Goal: Information Seeking & Learning: Learn about a topic

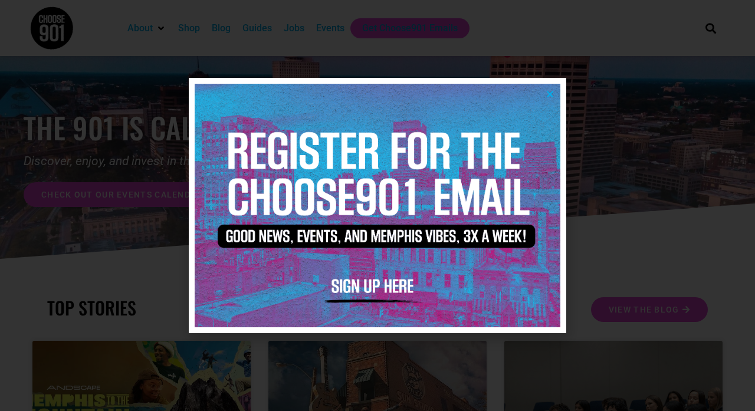
scroll to position [1, 0]
click at [549, 90] on icon "Close" at bounding box center [550, 94] width 9 height 9
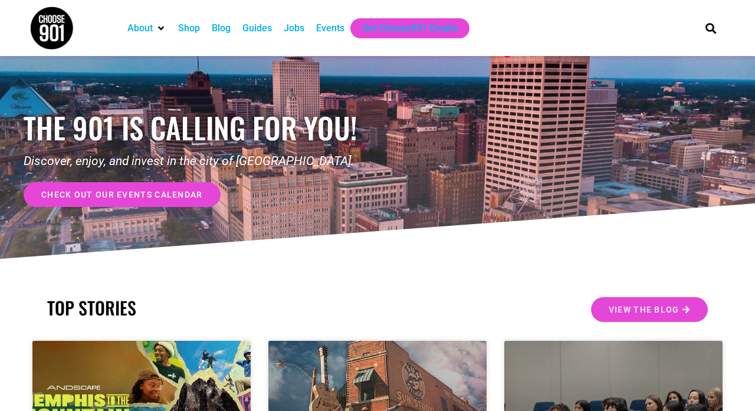
scroll to position [0, 0]
click at [299, 34] on div "Jobs" at bounding box center [294, 28] width 21 height 14
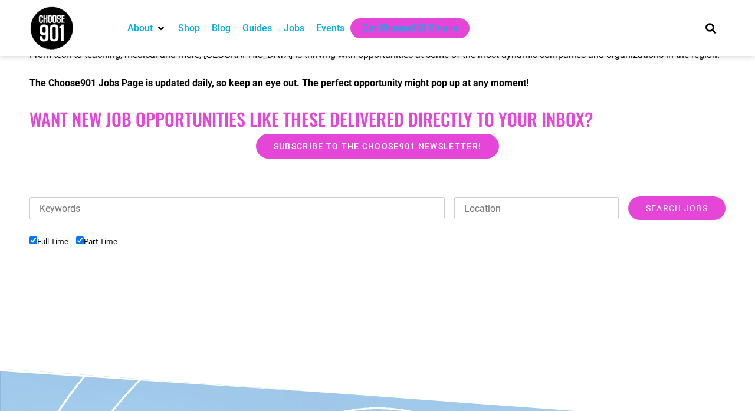
scroll to position [251, 0]
click at [680, 204] on input "Search Jobs" at bounding box center [676, 208] width 97 height 24
click at [678, 206] on input "Search Jobs" at bounding box center [676, 208] width 97 height 24
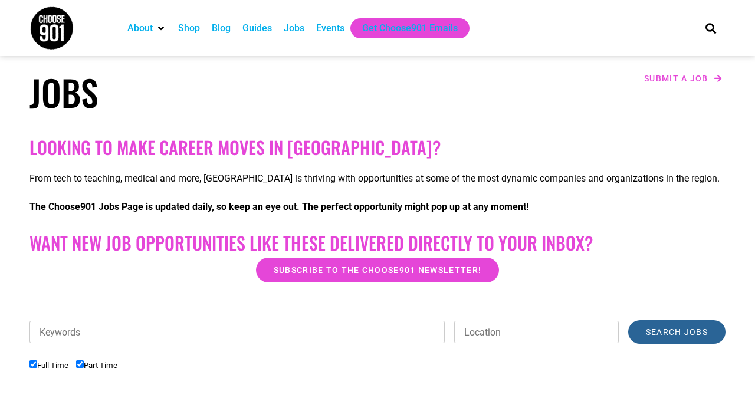
scroll to position [129, 0]
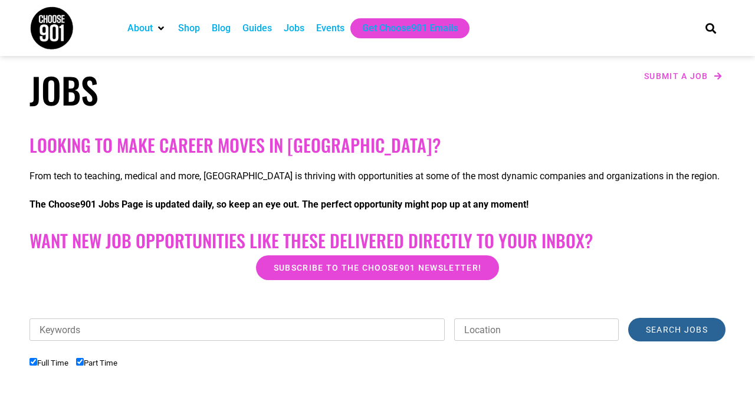
click at [670, 325] on input "Search Jobs" at bounding box center [676, 330] width 97 height 24
click at [670, 329] on input "Search Jobs" at bounding box center [676, 330] width 97 height 24
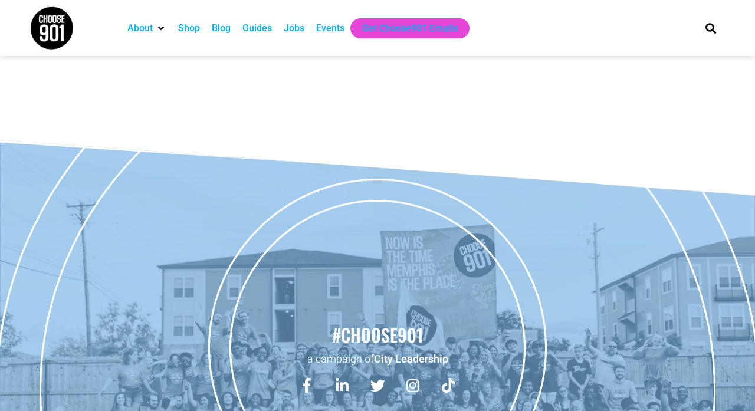
scroll to position [472, 0]
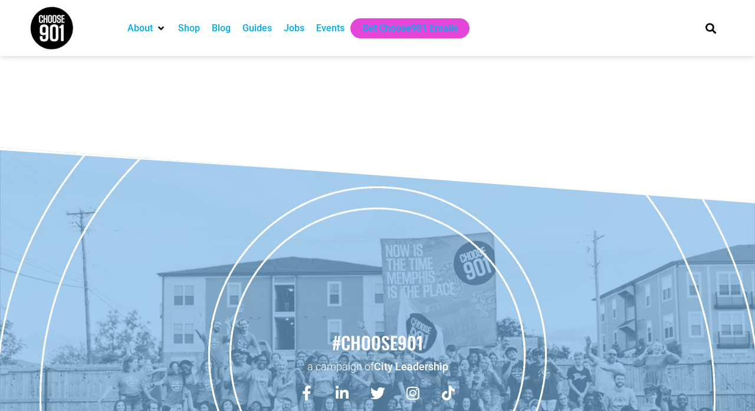
click at [300, 37] on div "Jobs" at bounding box center [294, 28] width 32 height 20
click at [299, 28] on div "Jobs" at bounding box center [294, 28] width 21 height 14
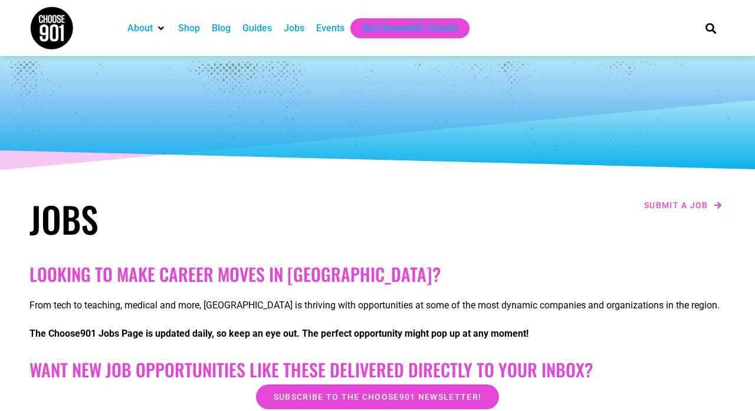
click at [692, 188] on div "Jobs Submit a job Looking to make career moves in Memphis? From tech to teachin…" at bounding box center [377, 323] width 755 height 534
click at [690, 196] on div "Submit a job" at bounding box center [555, 219] width 354 height 54
click at [250, 33] on div "Guides" at bounding box center [256, 28] width 29 height 14
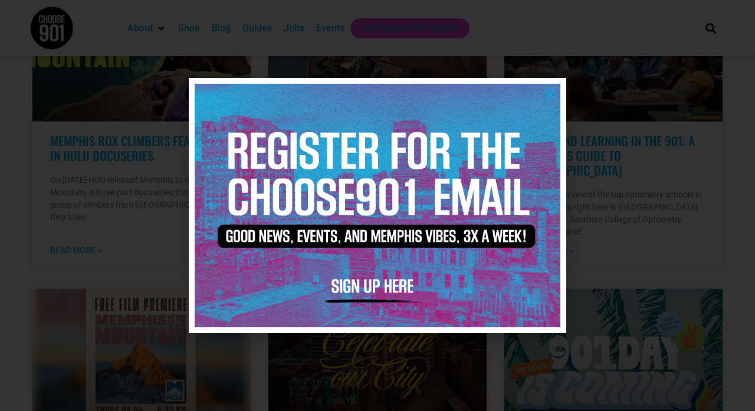
scroll to position [386, 0]
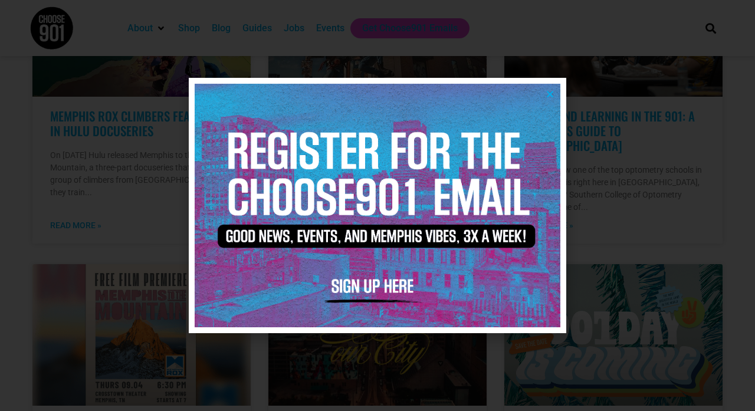
click at [547, 95] on icon "Close" at bounding box center [550, 94] width 9 height 9
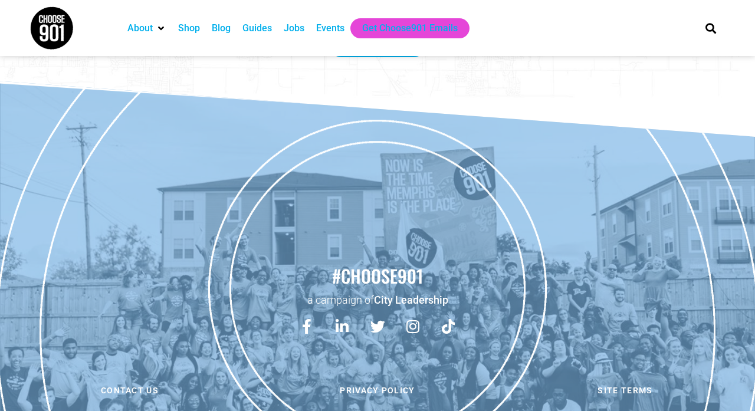
scroll to position [2521, 0]
click at [301, 28] on div "Jobs" at bounding box center [294, 28] width 21 height 14
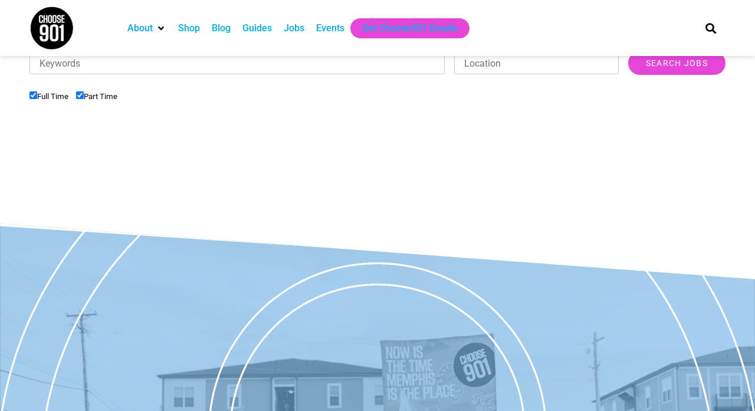
scroll to position [296, 0]
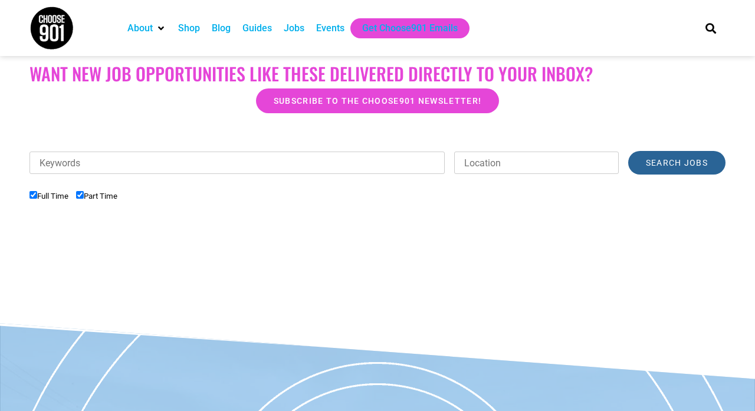
click at [649, 165] on input "Search Jobs" at bounding box center [676, 163] width 97 height 24
